Goal: Navigation & Orientation: Find specific page/section

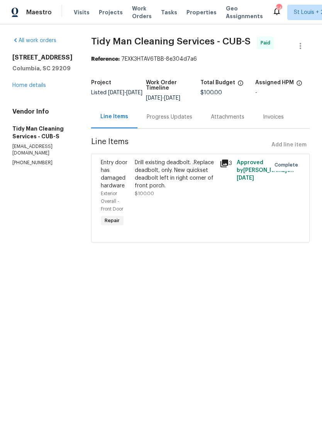
click at [16, 88] on link "Home details" at bounding box center [29, 85] width 34 height 5
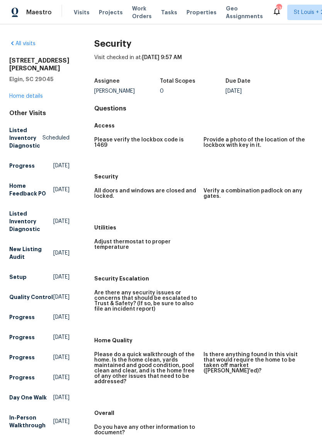
click at [16, 94] on link "Home details" at bounding box center [26, 96] width 34 height 5
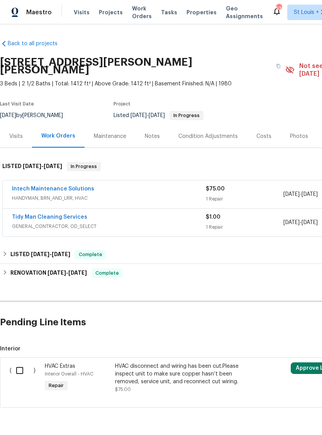
click at [11, 133] on div "Visits" at bounding box center [16, 137] width 14 height 8
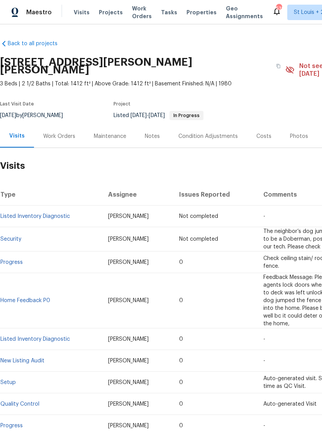
click at [49, 133] on div "Work Orders" at bounding box center [59, 137] width 32 height 8
